Goal: Task Accomplishment & Management: Manage account settings

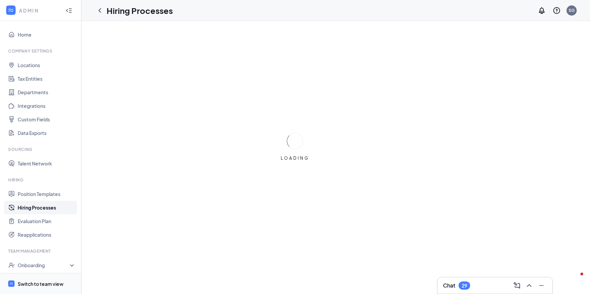
click at [27, 285] on div "Switch to team view" at bounding box center [41, 284] width 46 height 7
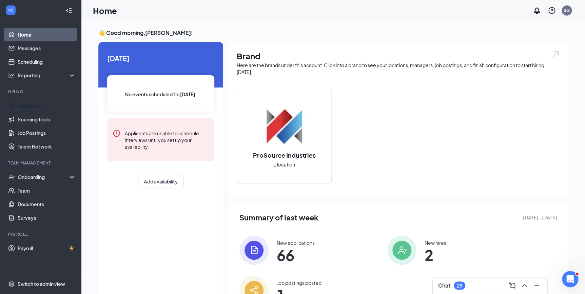
click at [26, 104] on link "Applicants" at bounding box center [47, 106] width 58 height 14
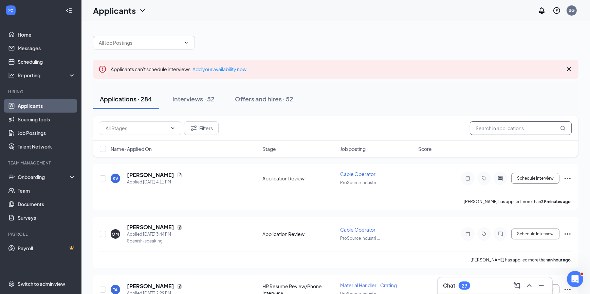
click at [491, 127] on input "text" at bounding box center [521, 129] width 102 height 14
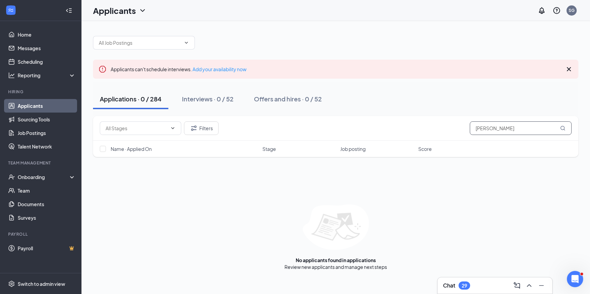
type input "[PERSON_NAME]"
click at [216, 97] on div "Interviews · 0 / 52" at bounding box center [208, 99] width 52 height 8
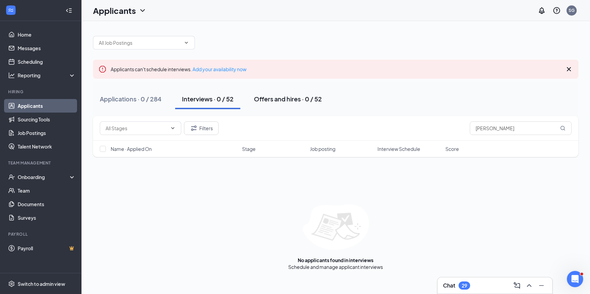
click at [286, 100] on div "Offers and hires · 0 / 52" at bounding box center [288, 99] width 68 height 8
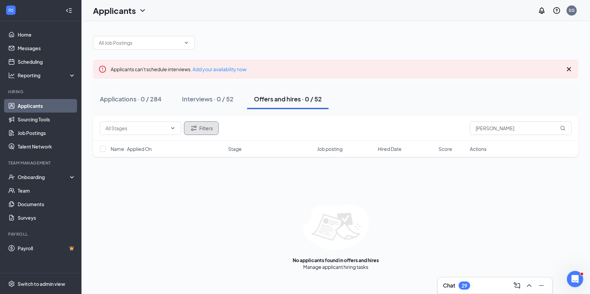
click at [197, 128] on icon "Filter" at bounding box center [194, 128] width 8 height 8
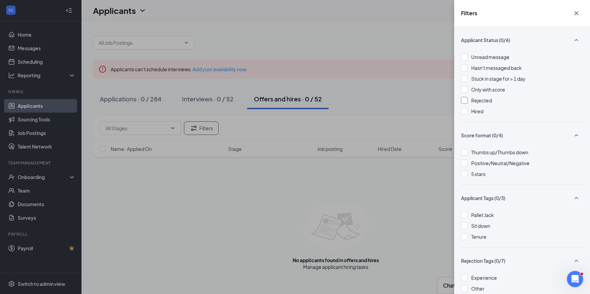
click at [467, 100] on div at bounding box center [464, 100] width 7 height 7
click at [409, 207] on div "Filters Applicant Status (1/6) Unread message Hasn't messaged back Stuck in sta…" at bounding box center [295, 147] width 590 height 294
click at [576, 12] on icon "Cross" at bounding box center [576, 13] width 8 height 8
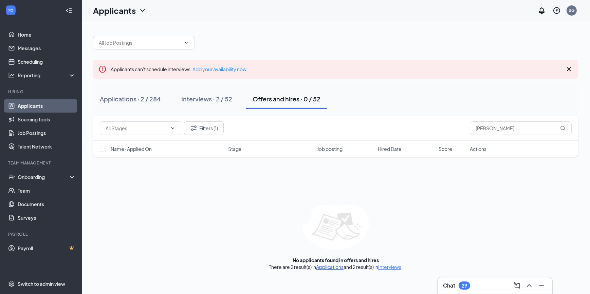
click at [325, 266] on link "Applications" at bounding box center [329, 267] width 27 height 6
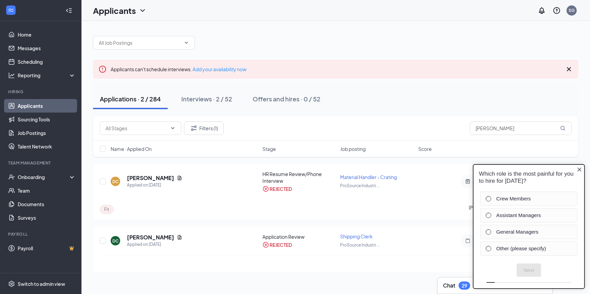
click at [580, 169] on icon "Close button" at bounding box center [578, 169] width 5 height 5
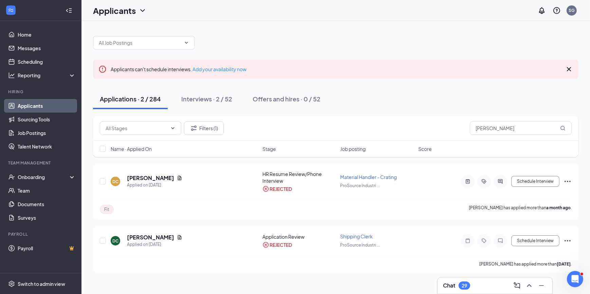
click at [203, 100] on div "Interviews · 2 / 52" at bounding box center [206, 99] width 51 height 8
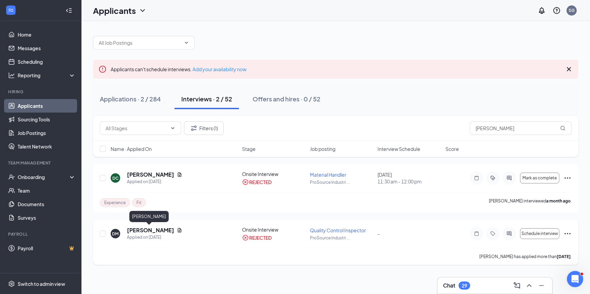
click at [145, 231] on h5 "[PERSON_NAME]" at bounding box center [150, 230] width 47 height 7
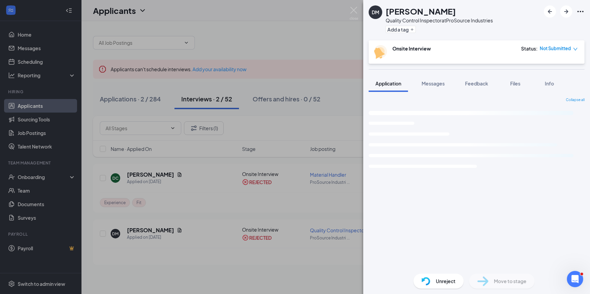
click at [549, 64] on div "Onsite Interview Status : Not Submitted" at bounding box center [477, 51] width 216 height 23
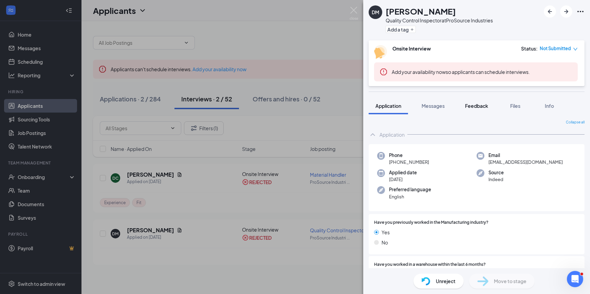
click at [478, 107] on span "Feedback" at bounding box center [476, 106] width 23 height 6
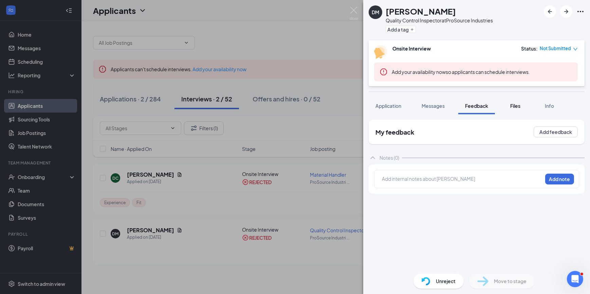
click at [522, 107] on div "Files" at bounding box center [515, 105] width 14 height 7
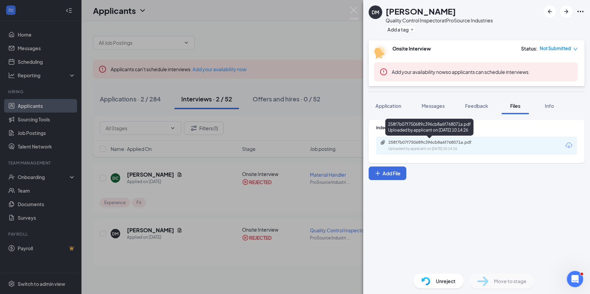
click at [431, 142] on div "258f7b07f750689c396cb8a6f768071a.pdf" at bounding box center [435, 142] width 95 height 5
click at [354, 12] on img at bounding box center [354, 13] width 8 height 13
